Goal: Go to known website: Go to known website

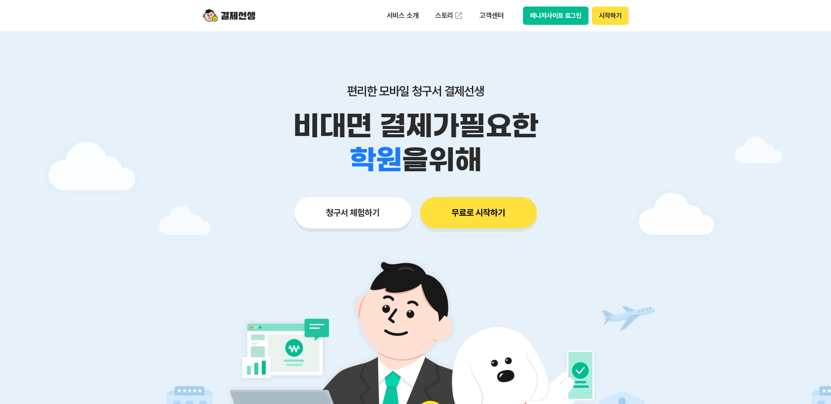
click at [569, 10] on button "매니저사이트 로그인" at bounding box center [556, 16] width 66 height 18
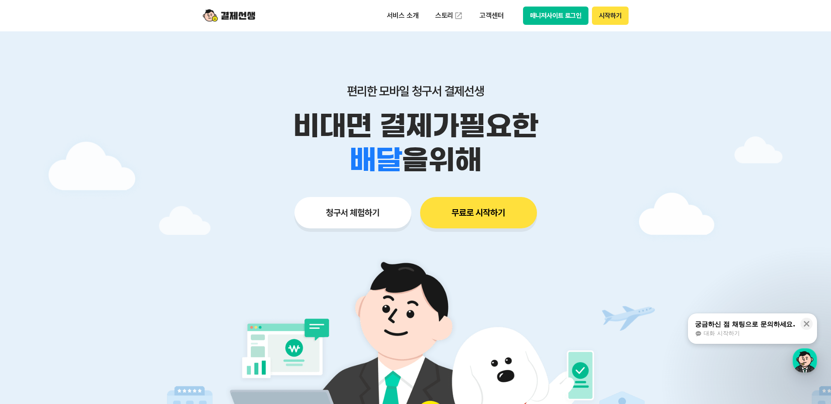
click at [549, 14] on button "매니저사이트 로그인" at bounding box center [556, 16] width 66 height 18
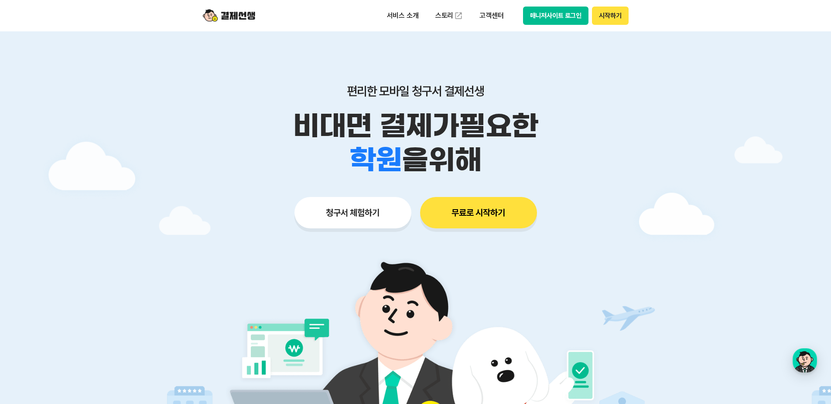
click at [566, 24] on button "매니저사이트 로그인" at bounding box center [556, 16] width 66 height 18
click at [543, 16] on button "매니저사이트 로그인" at bounding box center [556, 16] width 66 height 18
